Goal: Task Accomplishment & Management: Complete application form

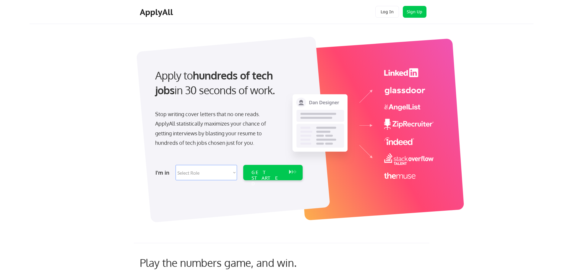
click at [214, 174] on select "Select Role Software Engineering Product Management Customer Success Sales UI/U…" at bounding box center [206, 172] width 61 height 15
select select ""data_science___analytics""
click at [176, 165] on select "Select Role Software Engineering Product Management Customer Success Sales UI/U…" at bounding box center [206, 172] width 61 height 15
select select ""data_science___analytics""
click at [276, 179] on div "GET STARTED" at bounding box center [268, 172] width 38 height 15
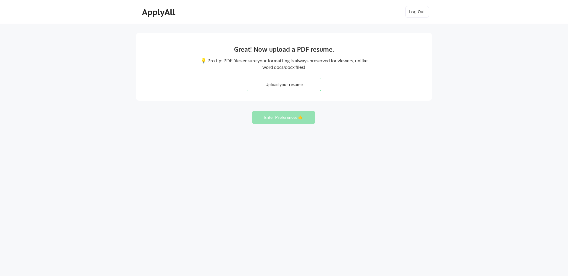
click at [297, 81] on input "file" at bounding box center [284, 84] width 74 height 13
type input "C:\fakepath\Carla Carrasco-Resume_June2025.pdf"
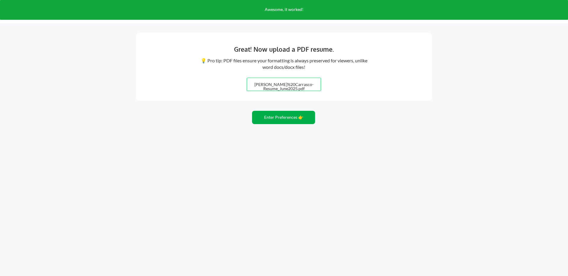
click at [284, 118] on button "Enter Preferences 👉" at bounding box center [283, 117] width 63 height 13
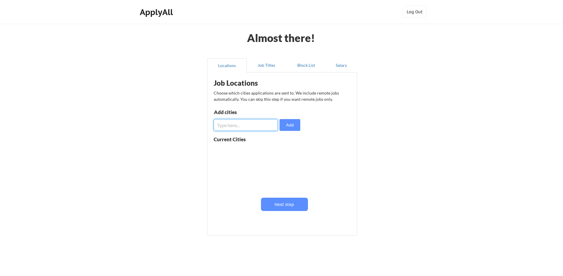
click at [247, 127] on input "input" at bounding box center [246, 125] width 64 height 12
type input "San Jose"
click at [290, 129] on button "Add" at bounding box center [290, 125] width 21 height 12
click at [281, 150] on button at bounding box center [282, 151] width 4 height 4
click at [258, 125] on input "input" at bounding box center [246, 125] width 64 height 12
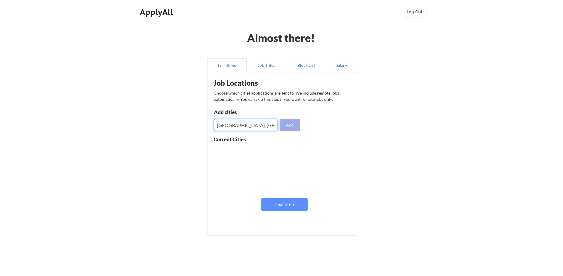
type input "San Jose, CA"
click at [293, 123] on button "Add" at bounding box center [290, 125] width 21 height 12
click at [261, 127] on input "input" at bounding box center [246, 125] width 64 height 12
type input "[GEOGRAPHIC_DATA], [GEOGRAPHIC_DATA]"
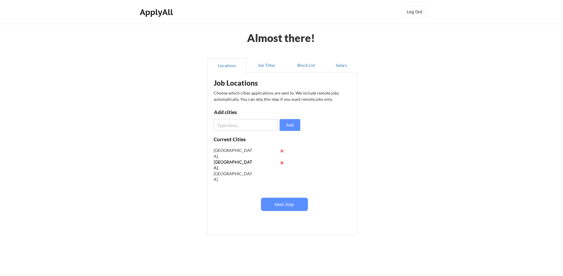
click at [266, 123] on input "input" at bounding box center [246, 125] width 64 height 12
type input "Milpitas, [GEOGRAPHIC_DATA]"
click at [288, 128] on button "Add" at bounding box center [290, 125] width 21 height 12
click at [254, 128] on input "input" at bounding box center [246, 125] width 64 height 12
type input "[GEOGRAPHIC_DATA], [GEOGRAPHIC_DATA]"
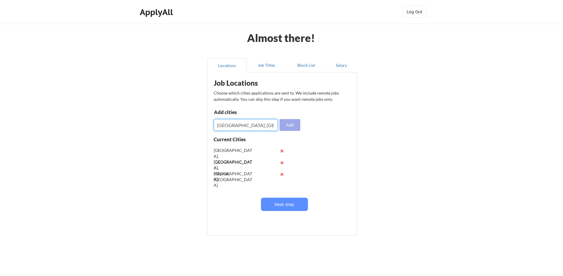
click at [292, 128] on button "Add" at bounding box center [290, 125] width 21 height 12
click at [242, 128] on input "input" at bounding box center [246, 125] width 64 height 12
type input "[GEOGRAPHIC_DATA], [GEOGRAPHIC_DATA]"
click at [287, 127] on button "Add" at bounding box center [290, 125] width 21 height 12
click at [254, 126] on input "input" at bounding box center [246, 125] width 64 height 12
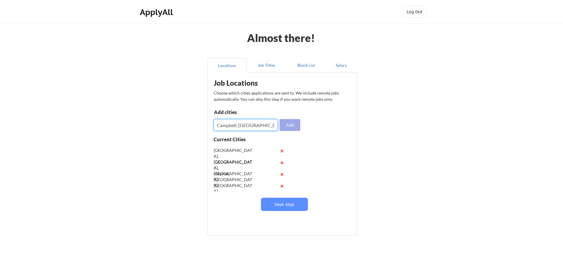
type input "Campbell, [GEOGRAPHIC_DATA]"
click at [290, 128] on button "Add" at bounding box center [290, 125] width 21 height 12
click at [231, 127] on input "input" at bounding box center [246, 125] width 64 height 12
type input "Cupertino, [GEOGRAPHIC_DATA]"
click at [283, 127] on button "Add" at bounding box center [290, 125] width 21 height 12
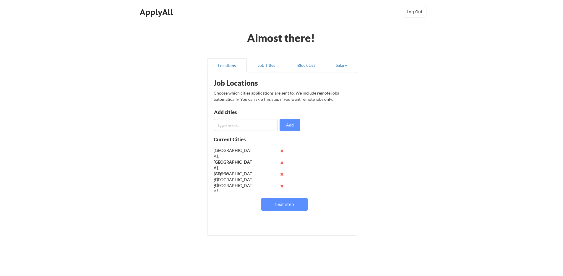
click at [247, 132] on div "Job Locations Choose which cities applications are sent to. We include remote j…" at bounding box center [283, 151] width 146 height 153
click at [247, 124] on input "input" at bounding box center [246, 125] width 64 height 12
type input "[GEOGRAPHIC_DATA], [GEOGRAPHIC_DATA]"
click at [284, 123] on button "Add" at bounding box center [290, 125] width 21 height 12
click at [247, 126] on input "input" at bounding box center [246, 125] width 64 height 12
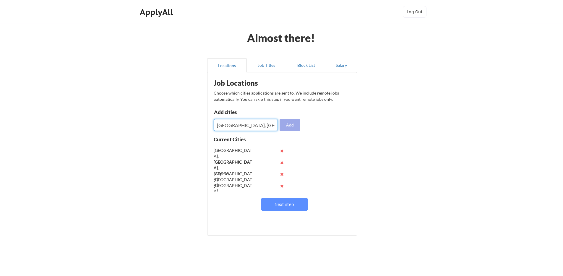
type input "[GEOGRAPHIC_DATA], [GEOGRAPHIC_DATA]"
click at [291, 127] on button "Add" at bounding box center [290, 125] width 21 height 12
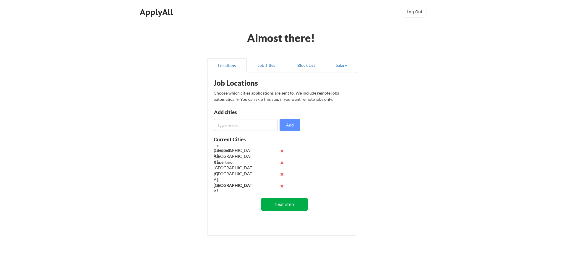
click at [285, 204] on button "Next step" at bounding box center [284, 204] width 47 height 13
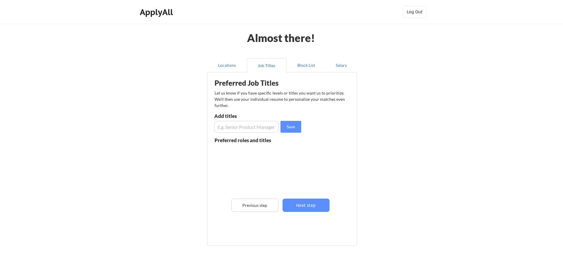
click at [246, 128] on input "input" at bounding box center [246, 127] width 64 height 12
type input "Operations Analyst"
click at [291, 127] on button "Save" at bounding box center [291, 127] width 21 height 12
click at [255, 128] on input "input" at bounding box center [246, 127] width 64 height 12
type input "Data Analyst"
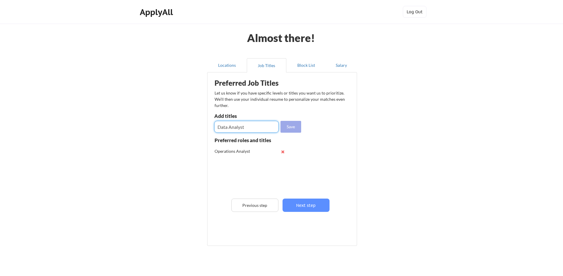
click at [287, 127] on button "Save" at bounding box center [291, 127] width 21 height 12
click at [260, 129] on input "input" at bounding box center [246, 127] width 64 height 12
type input "Business Analyst"
click at [279, 124] on div "Save" at bounding box center [258, 127] width 88 height 12
click at [290, 124] on button "Save" at bounding box center [291, 127] width 21 height 12
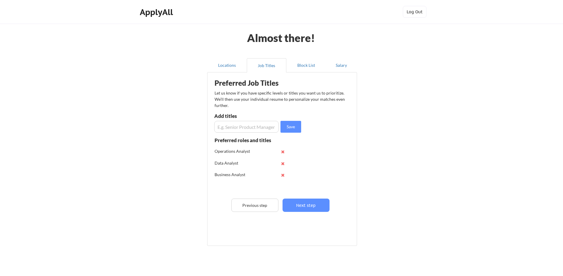
click at [268, 127] on input "input" at bounding box center [246, 127] width 64 height 12
type input "Business Intelligence Analyst"
click at [286, 126] on button "Save" at bounding box center [291, 127] width 21 height 12
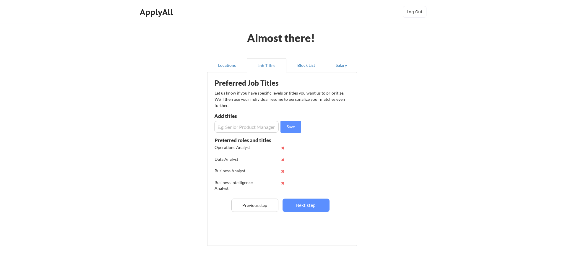
click at [267, 130] on input "input" at bounding box center [246, 127] width 64 height 12
type input "Client Success Analyst"
click at [290, 126] on button "Save" at bounding box center [291, 127] width 21 height 12
click at [247, 127] on input "input" at bounding box center [246, 127] width 64 height 12
type input "Sales Analyst"
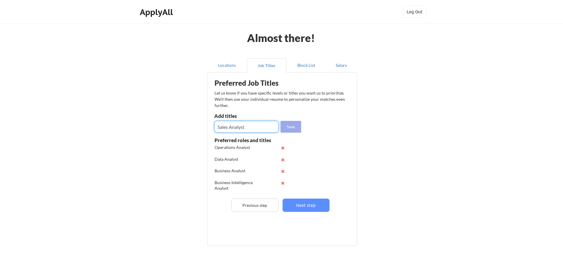
click at [289, 130] on button "Save" at bounding box center [291, 127] width 21 height 12
click at [261, 128] on input "input" at bounding box center [246, 127] width 64 height 12
type input "Revenue Operations Analyst"
click at [294, 125] on button "Save" at bounding box center [291, 127] width 21 height 12
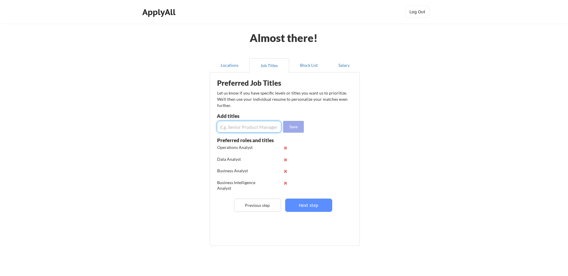
scroll to position [0, 0]
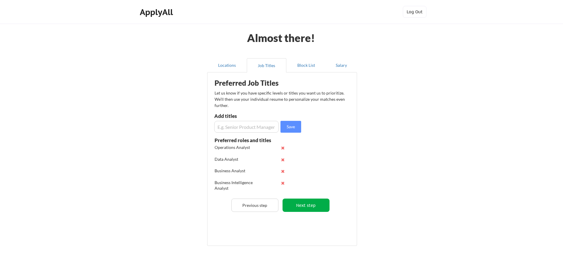
click at [306, 204] on button "Next step" at bounding box center [306, 205] width 47 height 13
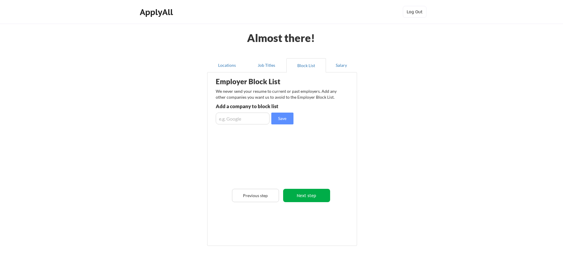
click at [316, 195] on button "Next step" at bounding box center [306, 195] width 47 height 13
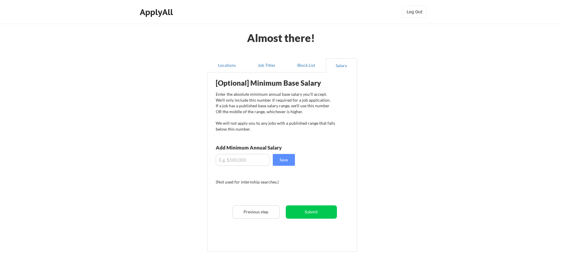
click at [243, 160] on input "input" at bounding box center [243, 160] width 54 height 12
type input "$70,000"
click at [276, 163] on button "Save" at bounding box center [284, 160] width 22 height 12
click at [320, 215] on button "Submit" at bounding box center [311, 211] width 51 height 13
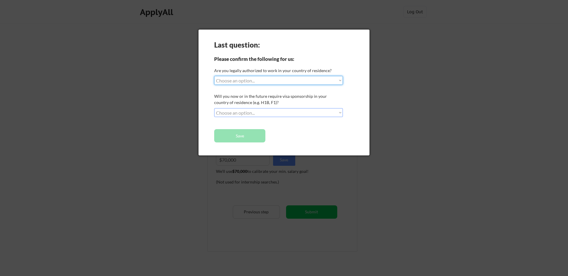
click at [262, 77] on select "Choose an option... Yes, I am a US Citizen Yes, I am a Canadian Citizen Yes, I …" at bounding box center [278, 80] width 129 height 9
select select ""yes__i_am_a_us_citizen""
click at [214, 76] on select "Choose an option... Yes, I am a US Citizen Yes, I am a Canadian Citizen Yes, I …" at bounding box center [278, 80] width 129 height 9
click at [258, 114] on select "Choose an option... No, I will not need sponsorship Yes, I will need sponsorship" at bounding box center [278, 112] width 129 height 9
select select ""no__i_will_not_need_sponsorship""
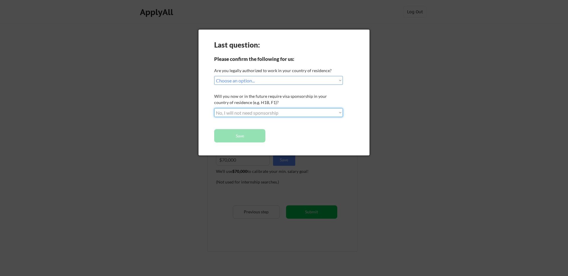
click at [214, 108] on select "Choose an option... No, I will not need sponsorship Yes, I will need sponsorship" at bounding box center [278, 112] width 129 height 9
click at [244, 138] on button "Save" at bounding box center [239, 135] width 51 height 13
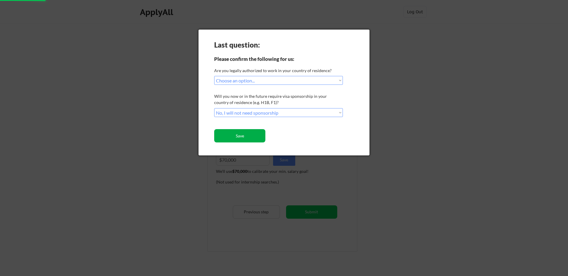
click at [244, 138] on button "Save" at bounding box center [239, 135] width 51 height 13
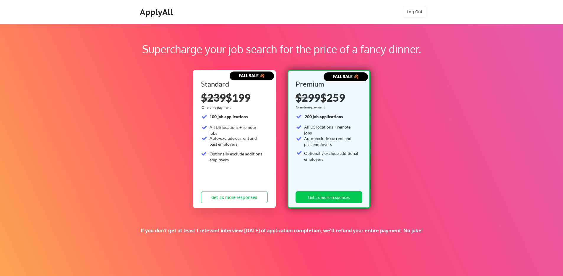
click at [243, 134] on div "100 job applications All US locations + remote jobs Auto-exclude current and pa…" at bounding box center [232, 139] width 63 height 51
click at [284, 122] on div "FALL SALE 🍂 Standard $239 $199 One-time payment 100 job applications All US loc…" at bounding box center [281, 138] width 177 height 143
click at [460, 93] on div "Supercharge your job search for the price of a fancy dinner. FALL SALE 🍂 Standa…" at bounding box center [281, 185] width 563 height 323
click at [428, 134] on div "Supercharge your job search for the price of a fancy dinner. FALL SALE 🍂 Standa…" at bounding box center [281, 185] width 563 height 323
click at [148, 13] on div "ApplyAll" at bounding box center [157, 12] width 35 height 10
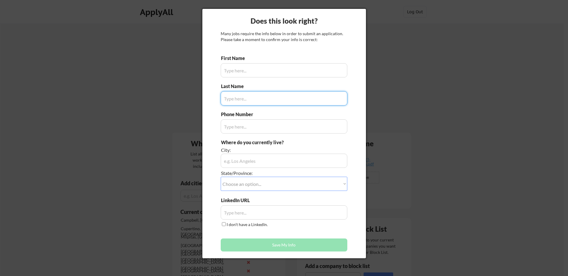
click at [397, 100] on div at bounding box center [284, 138] width 568 height 276
click at [266, 67] on input "input" at bounding box center [283, 70] width 127 height 14
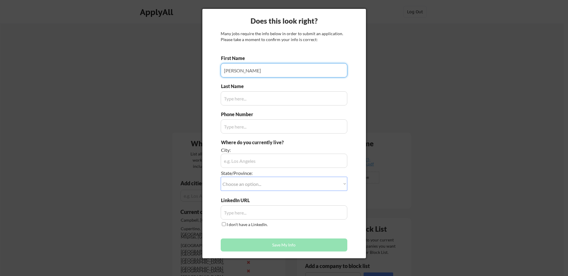
type input "[PERSON_NAME]"
click at [252, 100] on input "input" at bounding box center [283, 98] width 127 height 14
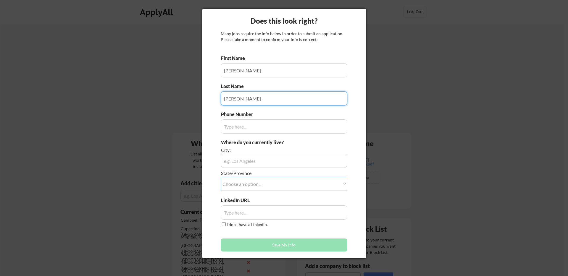
type input "[PERSON_NAME]"
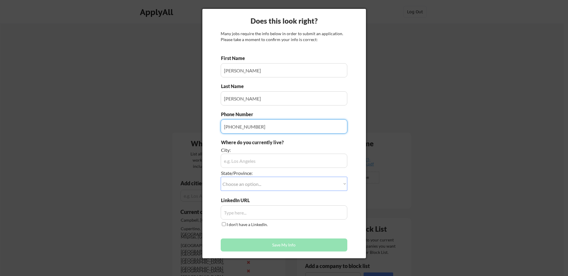
type input "[PHONE_NUMBER]"
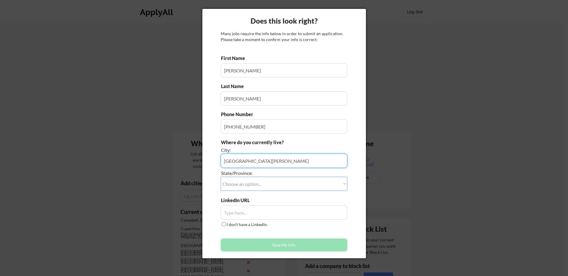
type input "[GEOGRAPHIC_DATA][PERSON_NAME]"
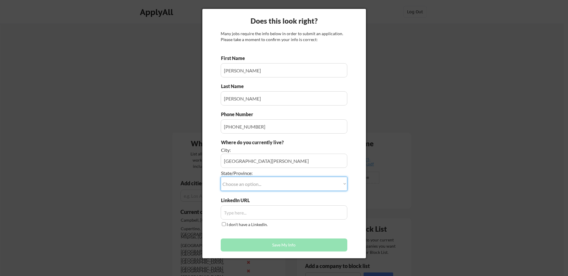
select select ""[US_STATE]""
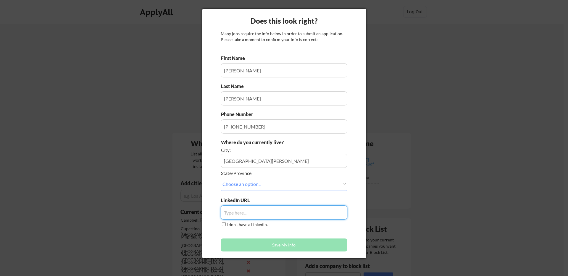
click at [254, 213] on input "input" at bounding box center [283, 212] width 127 height 14
paste input "[URL][DOMAIN_NAME][PERSON_NAME]"
type input "[URL][DOMAIN_NAME][PERSON_NAME]"
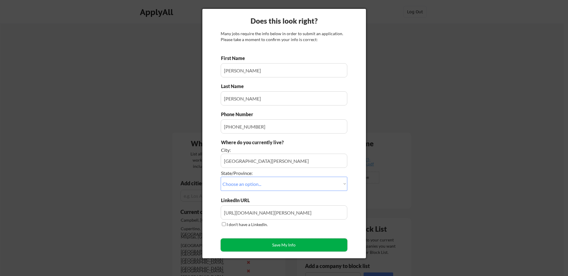
click at [256, 240] on button "Save My Info" at bounding box center [283, 245] width 127 height 13
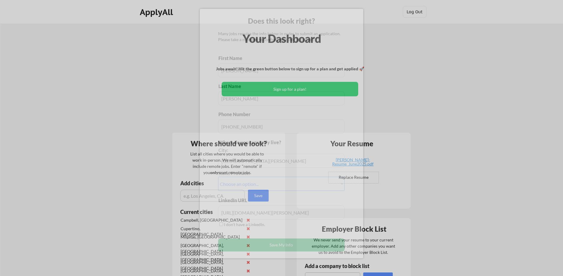
click at [256, 240] on div "Current cities [GEOGRAPHIC_DATA], [GEOGRAPHIC_DATA] [GEOGRAPHIC_DATA], [GEOGRAP…" at bounding box center [221, 253] width 98 height 89
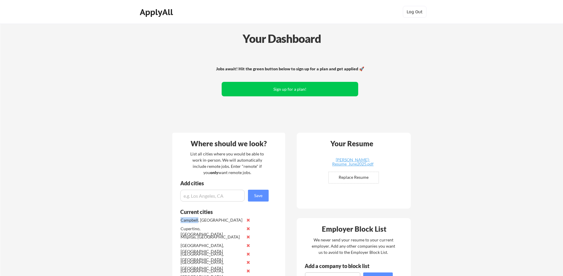
click at [288, 123] on div "Jobs await! Hit the green button below to sign up for a plan and get applied 🚀 …" at bounding box center [290, 89] width 239 height 77
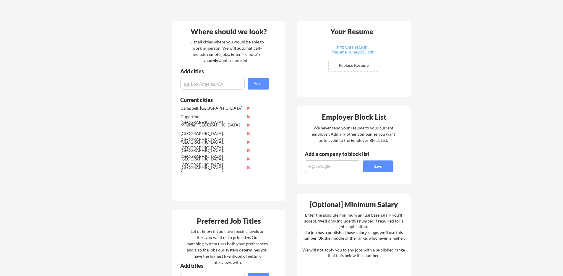
scroll to position [167, 0]
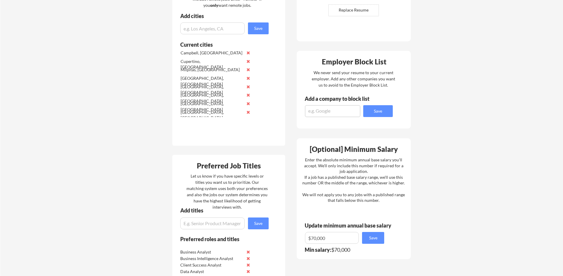
click at [508, 116] on div "Your Dashboard Jobs await! Hit the green button below to sign up for a plan and…" at bounding box center [281, 166] width 563 height 620
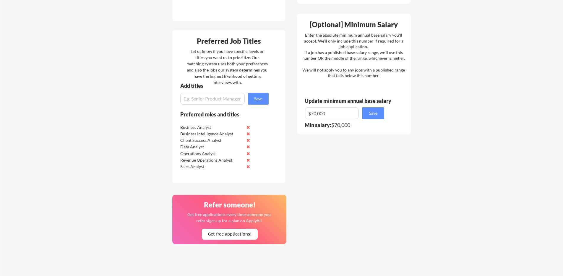
scroll to position [313, 0]
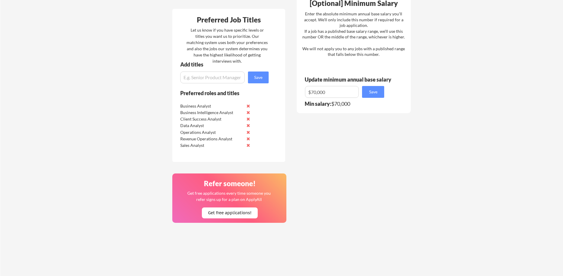
click at [216, 77] on input "input" at bounding box center [212, 78] width 64 height 12
type input "Product Analyst"
click at [260, 77] on button "Save" at bounding box center [258, 78] width 21 height 12
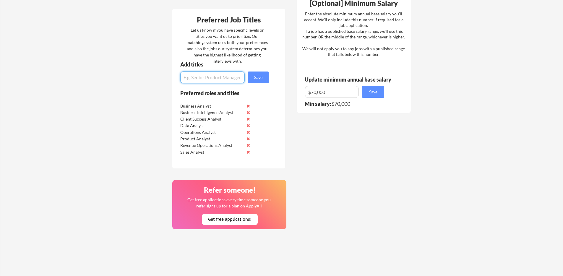
click at [218, 77] on input "input" at bounding box center [212, 78] width 64 height 12
type input "Technical Analyst"
click at [256, 76] on button "Save" at bounding box center [258, 78] width 21 height 12
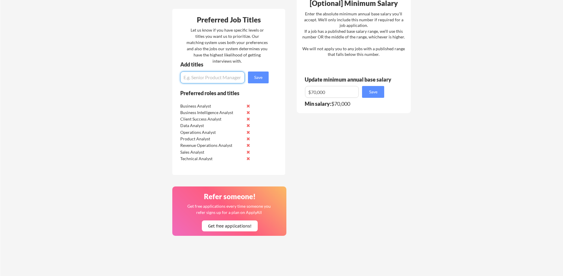
click at [223, 78] on input "input" at bounding box center [212, 78] width 64 height 12
type input "Technical Account Manager"
click at [260, 77] on button "Save" at bounding box center [258, 78] width 21 height 12
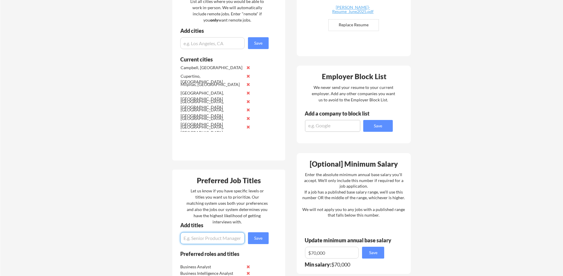
scroll to position [0, 0]
